Goal: Check status: Check status

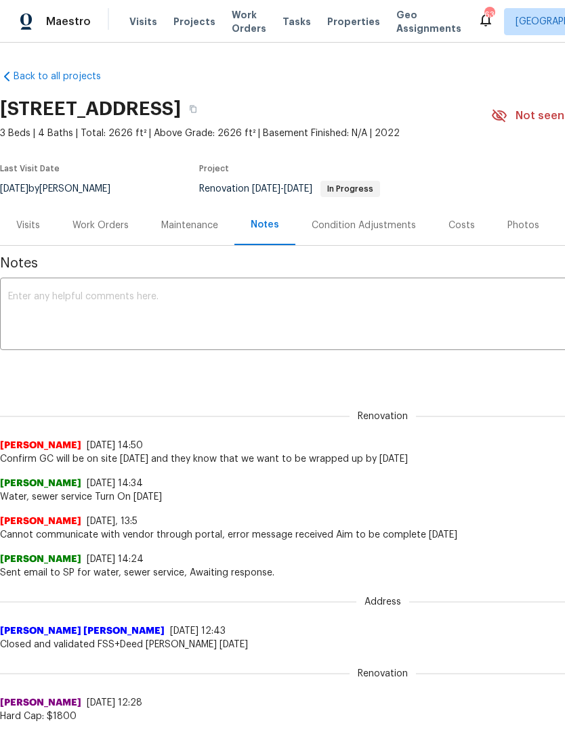
click at [94, 217] on div "Work Orders" at bounding box center [100, 225] width 89 height 40
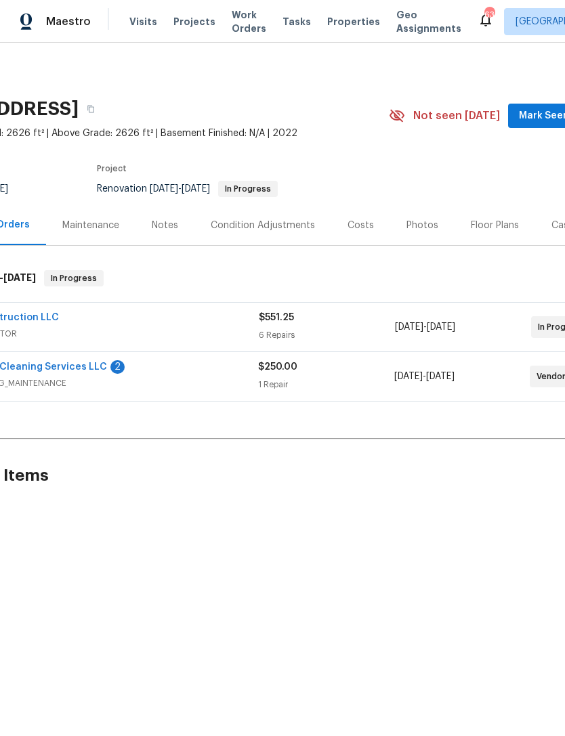
scroll to position [0, 96]
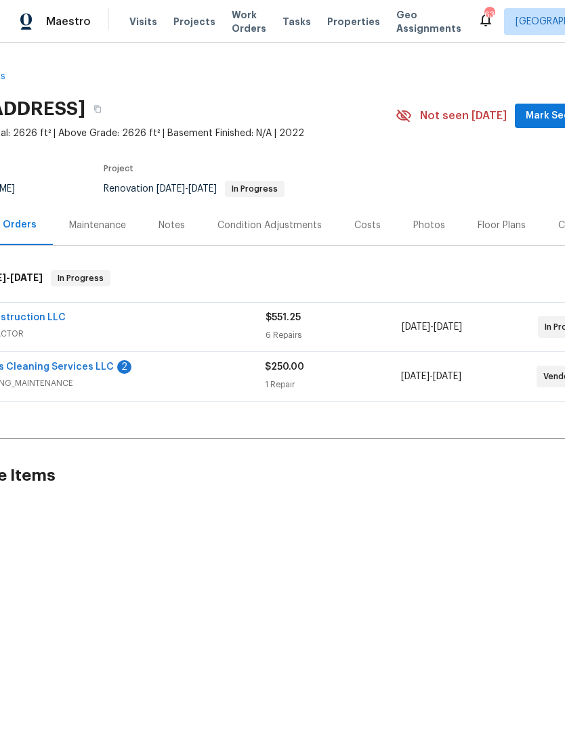
click at [59, 367] on link "Cleaning Angels Cleaning Services LLC" at bounding box center [19, 366] width 188 height 9
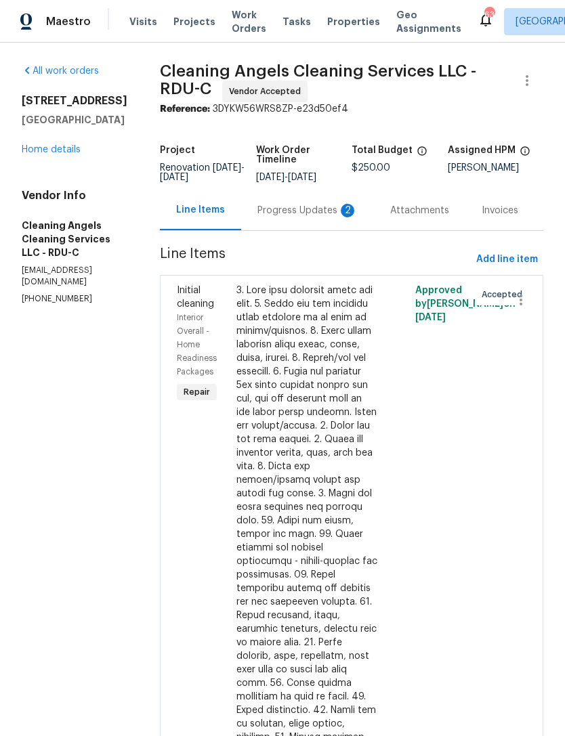
click at [333, 217] on div "Progress Updates 2" at bounding box center [307, 211] width 100 height 14
